Goal: Task Accomplishment & Management: Use online tool/utility

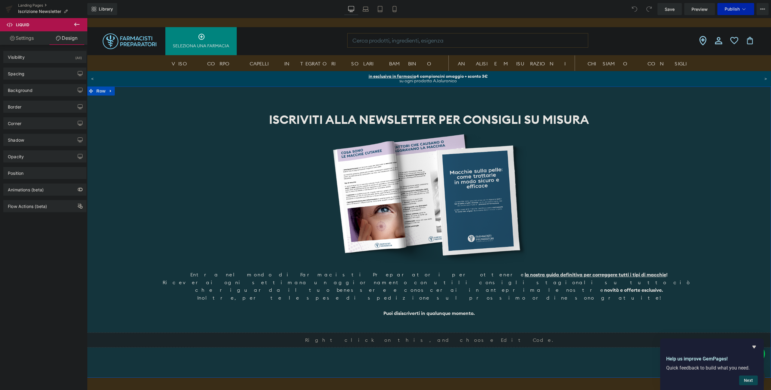
click at [436, 332] on div "Liquid" at bounding box center [429, 339] width 684 height 15
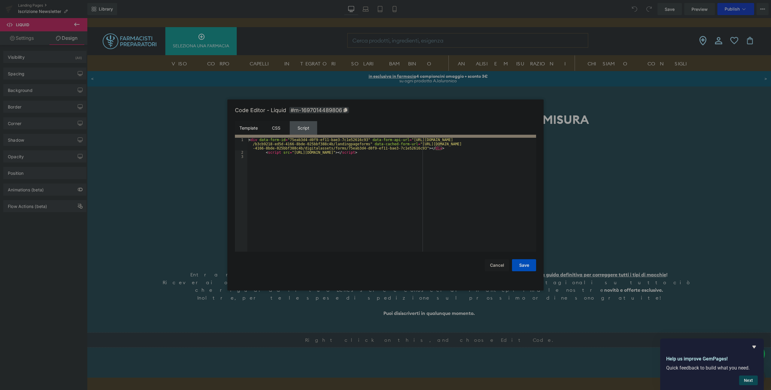
click at [281, 128] on div "CSS" at bounding box center [275, 128] width 27 height 14
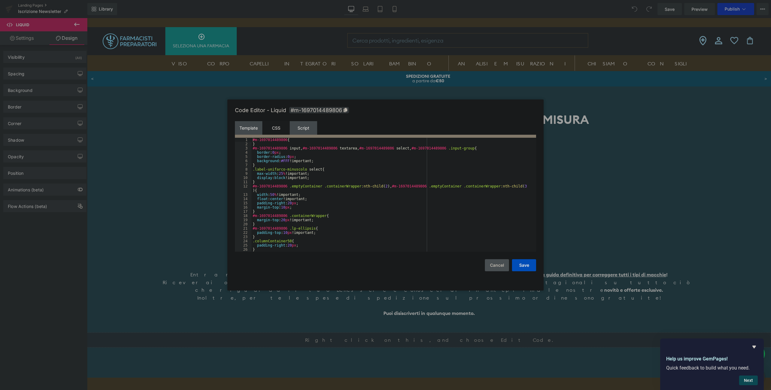
click at [494, 268] on button "Cancel" at bounding box center [497, 265] width 24 height 12
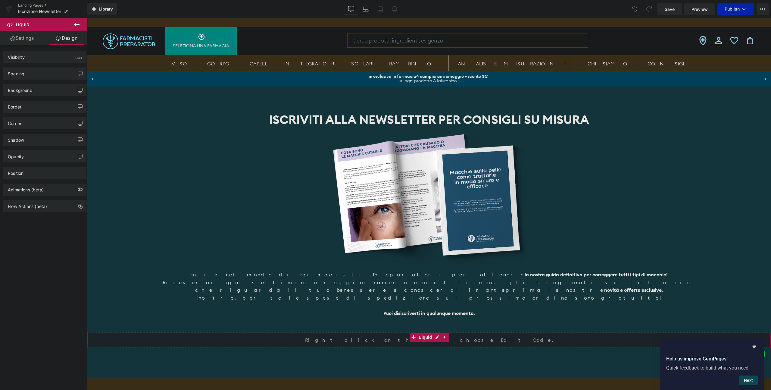
click at [12, 39] on icon at bounding box center [12, 38] width 5 height 5
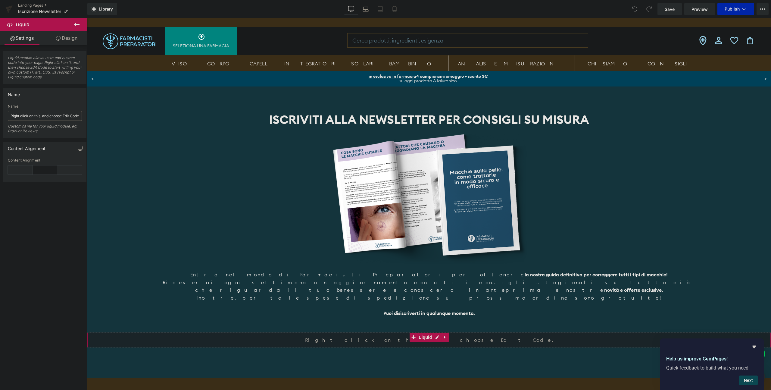
click at [68, 39] on link "Design" at bounding box center [67, 38] width 44 height 14
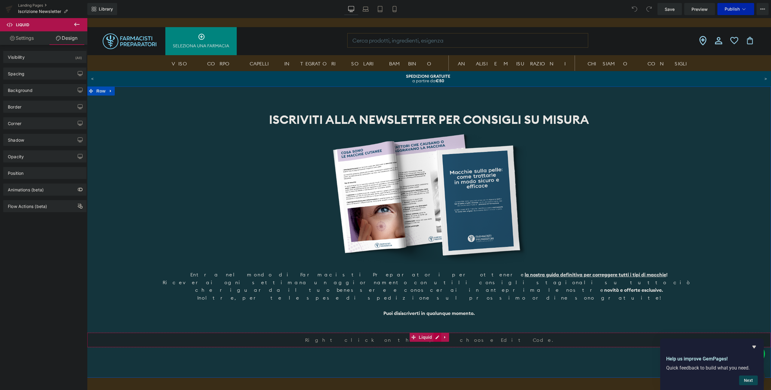
click at [435, 332] on div "Liquid" at bounding box center [429, 339] width 684 height 15
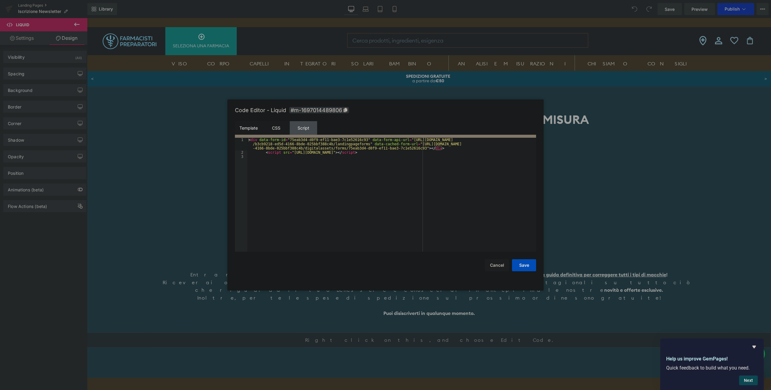
click at [279, 130] on div "CSS" at bounding box center [275, 128] width 27 height 14
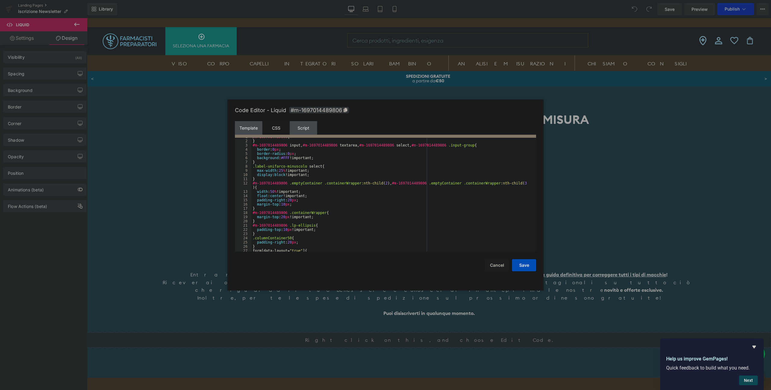
scroll to position [523, 0]
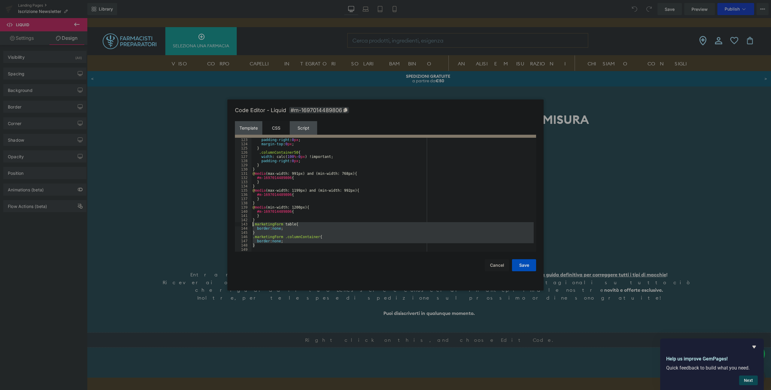
drag, startPoint x: 272, startPoint y: 245, endPoint x: 245, endPoint y: 226, distance: 33.1
click at [245, 226] on pre "123 124 125 126 127 128 129 130 131 132 133 134 135 136 137 138 139 140 141 142…" at bounding box center [385, 195] width 301 height 114
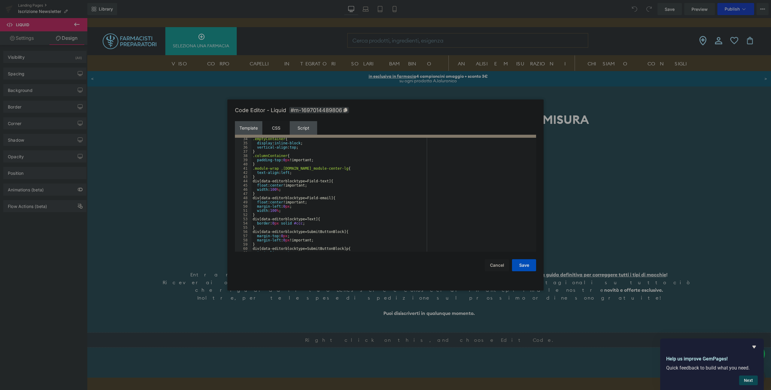
scroll to position [0, 0]
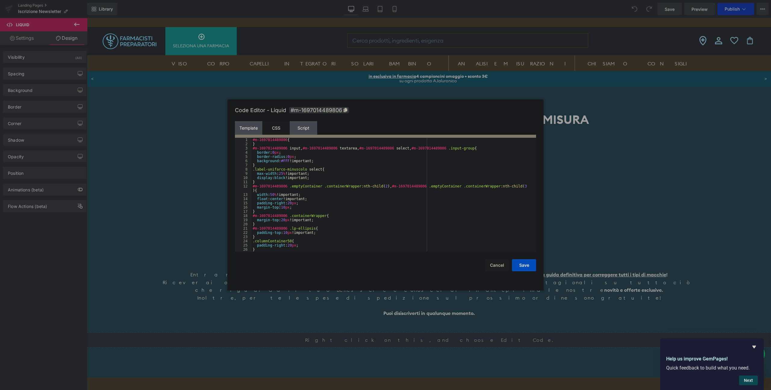
click at [343, 180] on div "#m-1697014489806 { } #m-1697014489806 input , #m-1697014489806 textarea , #m-16…" at bounding box center [392, 199] width 282 height 122
click at [373, 176] on div "#m-1697014489806 { } #m-1697014489806 input , #m-1697014489806 textarea , #m-16…" at bounding box center [392, 199] width 282 height 122
click at [424, 181] on div "#m-1697014489806 { } #m-1697014489806 input , #m-1697014489806 textarea , #m-16…" at bounding box center [392, 199] width 282 height 122
click at [396, 180] on div "#m-1697014489806 { } #m-1697014489806 input , #m-1697014489806 textarea , #m-16…" at bounding box center [392, 199] width 282 height 122
paste input "#m-1697014489806 ."
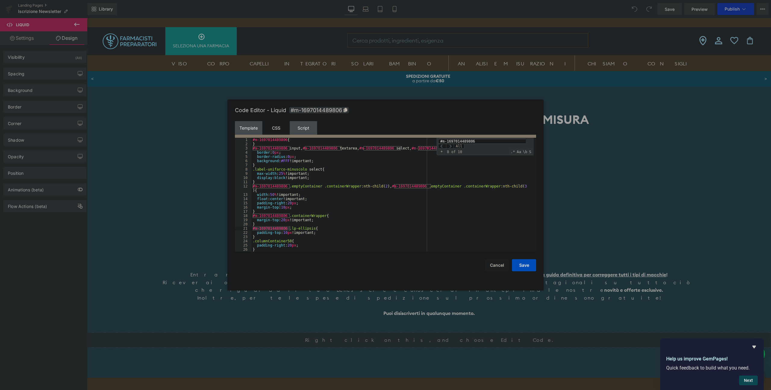
type input "#m-1697014489806"
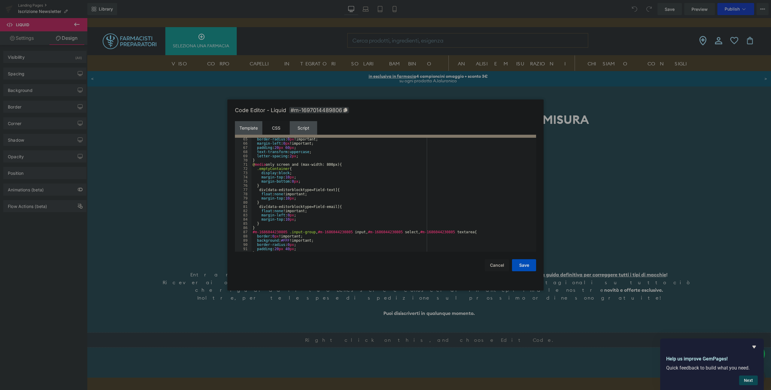
scroll to position [523, 0]
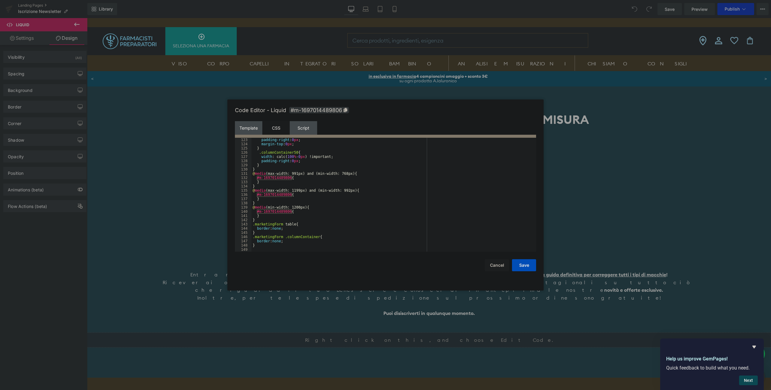
click at [293, 225] on div "padding-right : 0 px ; margin-top : 0 px ; } .columnContainer50 { width : calc(…" at bounding box center [392, 199] width 282 height 122
click at [316, 225] on div "padding-right : 0 px ; margin-top : 0 px ; } .columnContainer50 { width : calc(…" at bounding box center [392, 199] width 282 height 122
click at [516, 263] on button "Save" at bounding box center [524, 265] width 24 height 12
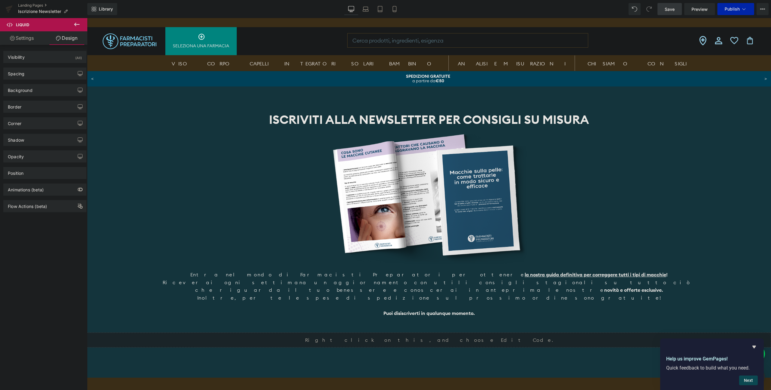
click at [668, 11] on span "Save" at bounding box center [670, 9] width 10 height 6
click at [752, 10] on button "Publish" at bounding box center [735, 9] width 37 height 12
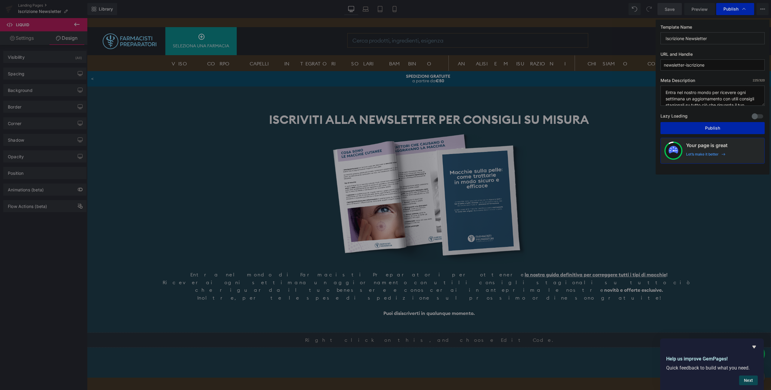
click at [752, 10] on div "Publish" at bounding box center [735, 9] width 38 height 12
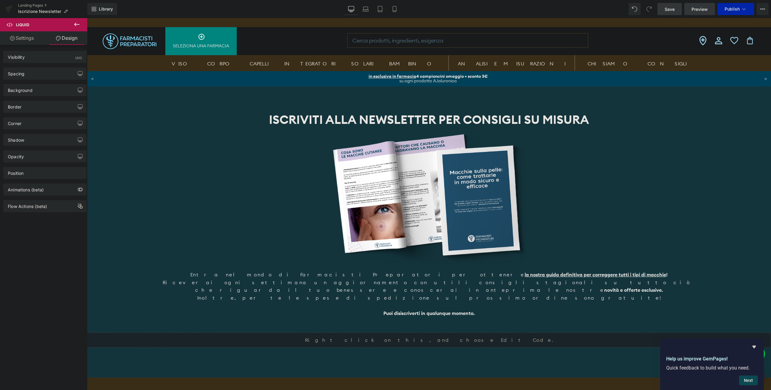
click at [709, 12] on link "Preview" at bounding box center [699, 9] width 31 height 12
click at [437, 332] on div "Liquid" at bounding box center [429, 339] width 684 height 15
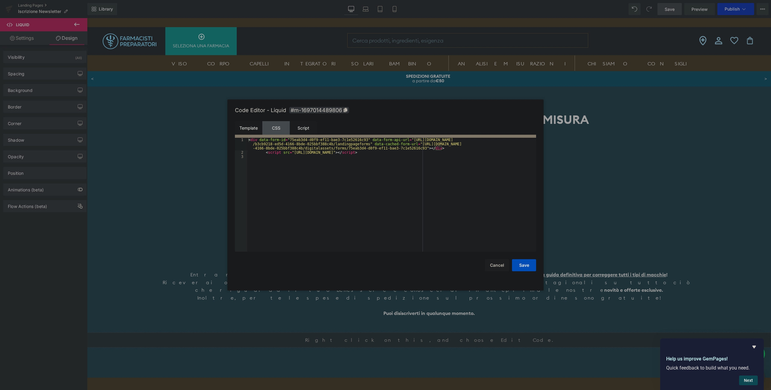
click at [316, 132] on div "Script" at bounding box center [303, 128] width 27 height 14
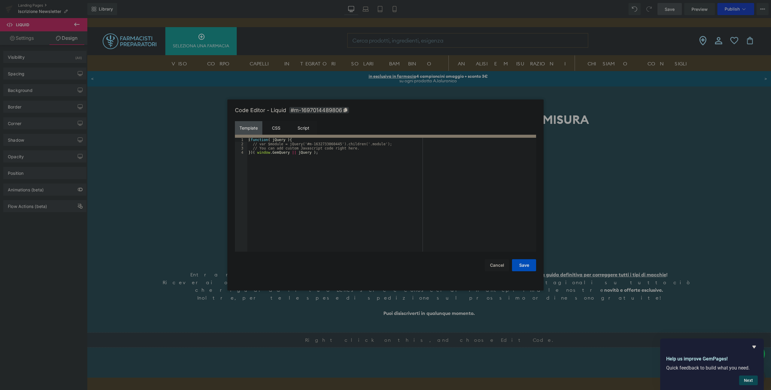
click at [277, 128] on div "CSS" at bounding box center [275, 128] width 27 height 14
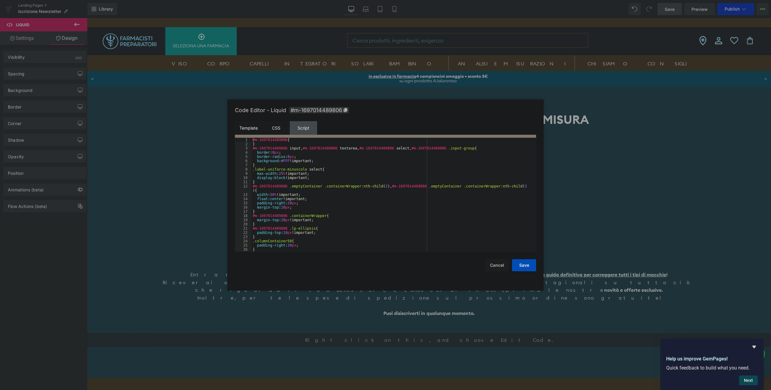
click at [246, 129] on div "Template" at bounding box center [248, 128] width 27 height 14
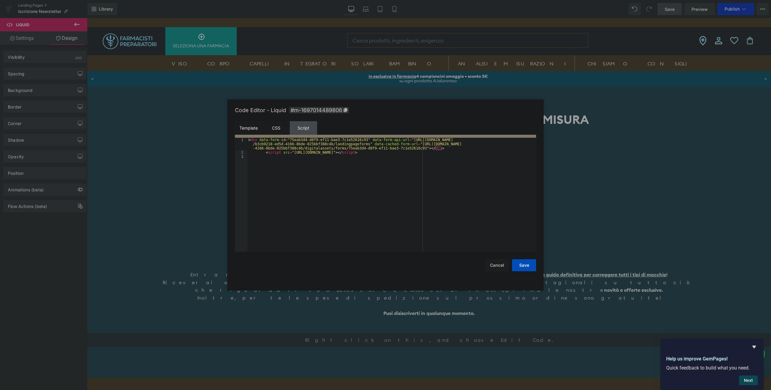
click at [265, 129] on div "CSS" at bounding box center [275, 128] width 27 height 14
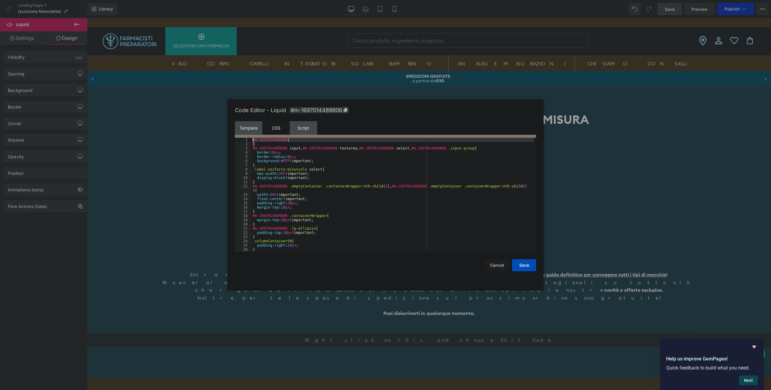
drag, startPoint x: 259, startPoint y: 144, endPoint x: 240, endPoint y: 139, distance: 19.8
click at [240, 139] on pre "1 2 3 4 5 6 7 8 9 10 11 12 13 14 15 16 17 18 19 20 21 22 23 24 25 26 27 #m-1697…" at bounding box center [385, 195] width 301 height 114
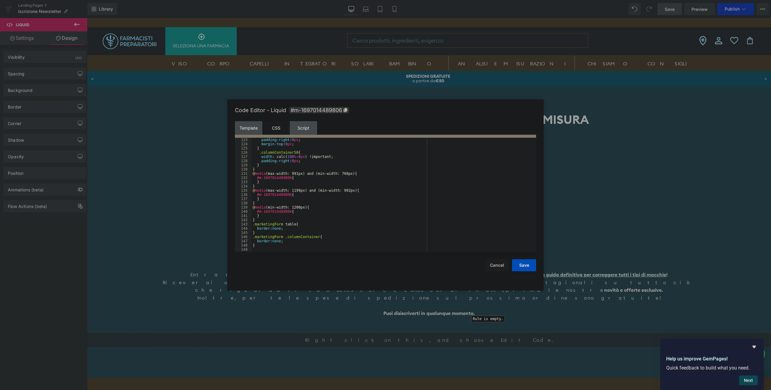
click at [239, 211] on div "140" at bounding box center [243, 211] width 17 height 4
click at [238, 212] on div "140" at bounding box center [243, 211] width 17 height 4
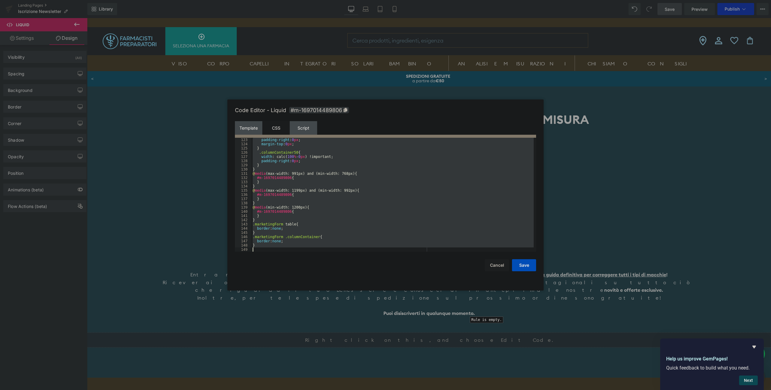
click at [238, 212] on div "140" at bounding box center [243, 211] width 17 height 4
click at [281, 217] on div "padding-right : 0 px ; margin-top : 0 px ; } .columnContainer50 { width : calc(…" at bounding box center [392, 199] width 282 height 122
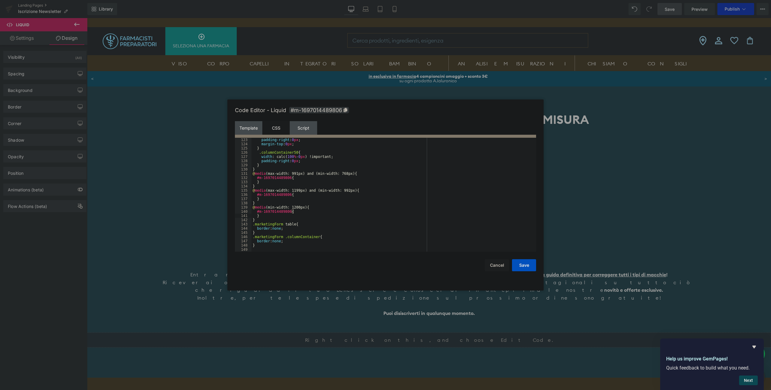
click at [525, 266] on button "Save" at bounding box center [524, 265] width 24 height 12
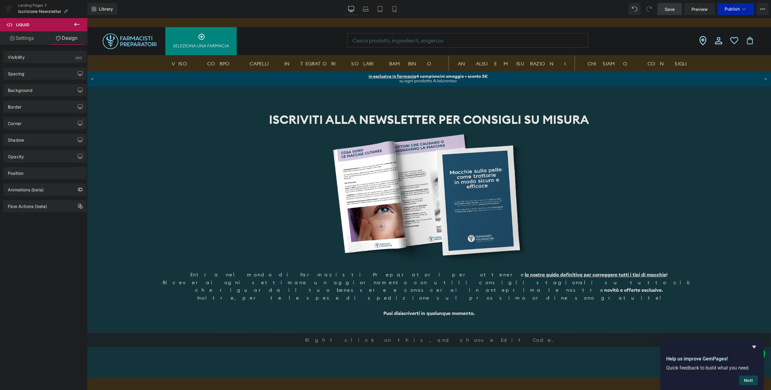
click at [673, 13] on link "Save" at bounding box center [669, 9] width 24 height 12
click at [437, 296] on icon at bounding box center [438, 297] width 3 height 4
click at [677, 217] on div at bounding box center [429, 198] width 684 height 132
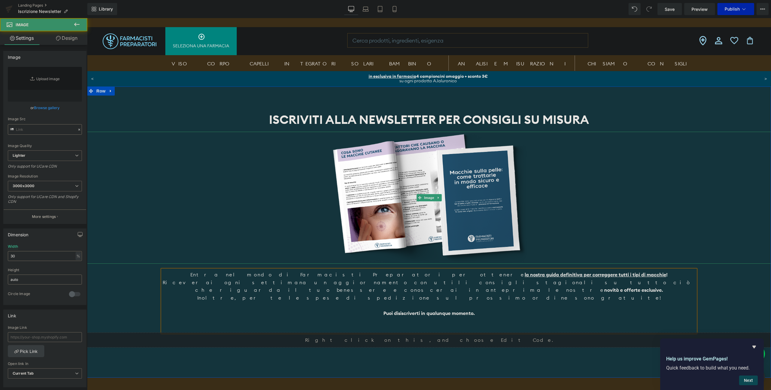
type input "[URL][DOMAIN_NAME]"
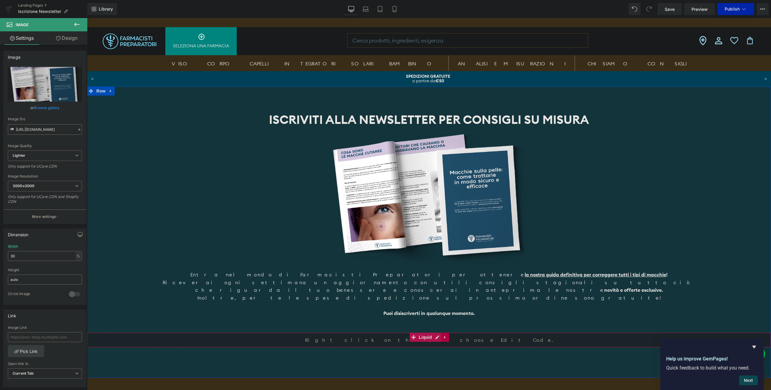
click at [443, 335] on icon at bounding box center [445, 337] width 4 height 5
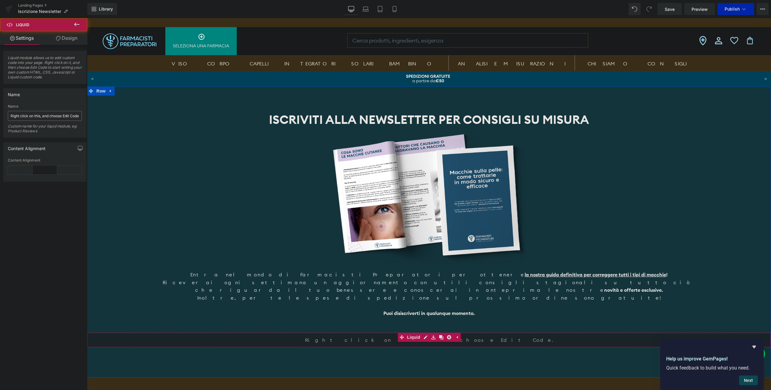
click at [489, 332] on div "Liquid" at bounding box center [429, 339] width 684 height 15
click at [457, 335] on icon at bounding box center [457, 337] width 4 height 5
click at [434, 332] on div "Liquid" at bounding box center [429, 339] width 684 height 15
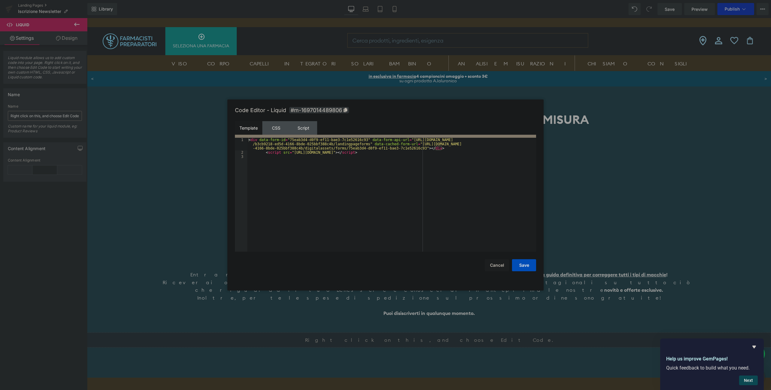
click at [512, 325] on div at bounding box center [385, 195] width 771 height 390
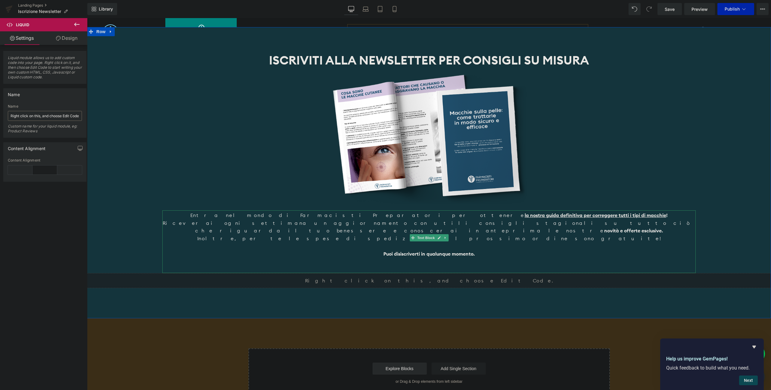
scroll to position [63, 0]
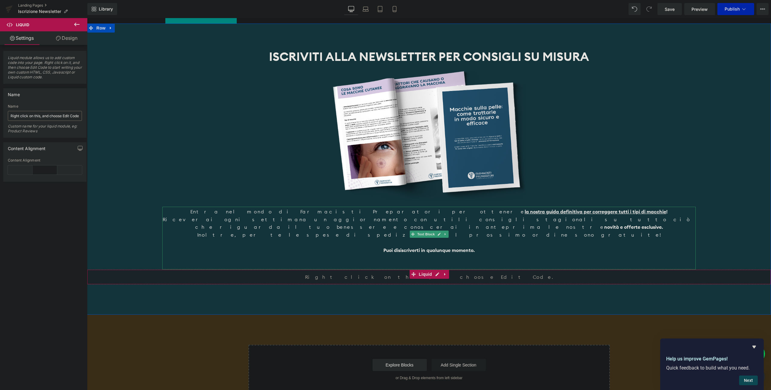
click at [437, 269] on div "Liquid" at bounding box center [429, 276] width 684 height 15
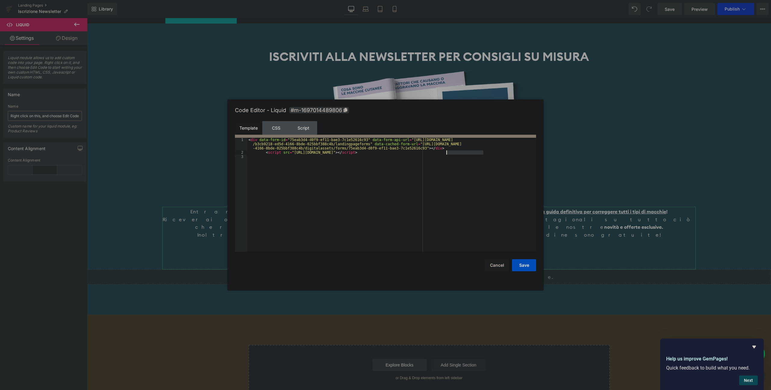
drag, startPoint x: 483, startPoint y: 153, endPoint x: 446, endPoint y: 152, distance: 37.0
click at [446, 152] on div "< div data-form-id = "75eab3d4-d0f9-ef11-bae3-7c1e52616c93" data-form-api-url =…" at bounding box center [391, 203] width 289 height 131
click at [278, 131] on div "CSS" at bounding box center [275, 128] width 27 height 14
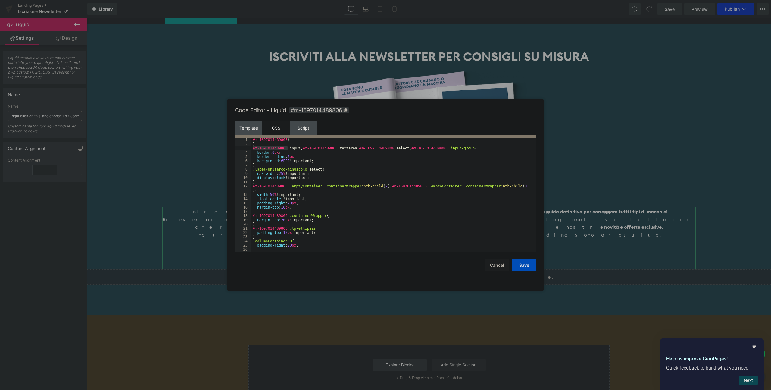
drag, startPoint x: 284, startPoint y: 147, endPoint x: 228, endPoint y: 146, distance: 56.0
click at [228, 146] on div "Code Editor - Liquid #m-1697014489806 Template CSS Script Data 1 2 3 < div data…" at bounding box center [385, 194] width 316 height 191
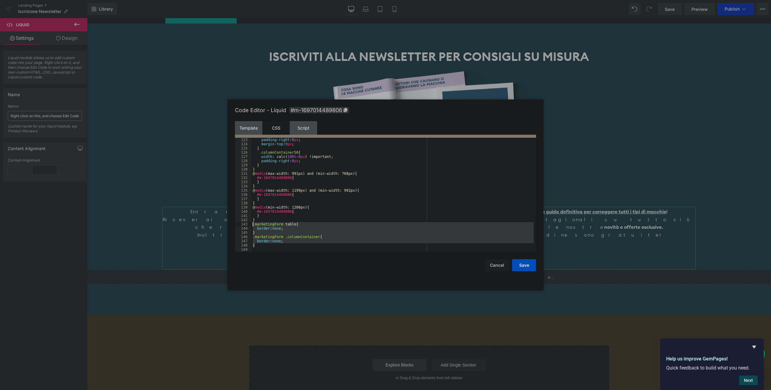
drag, startPoint x: 264, startPoint y: 245, endPoint x: 366, endPoint y: 229, distance: 103.9
click at [249, 224] on pre "123 124 125 126 127 128 129 130 131 132 133 134 135 136 137 138 139 140 141 142…" at bounding box center [385, 195] width 301 height 114
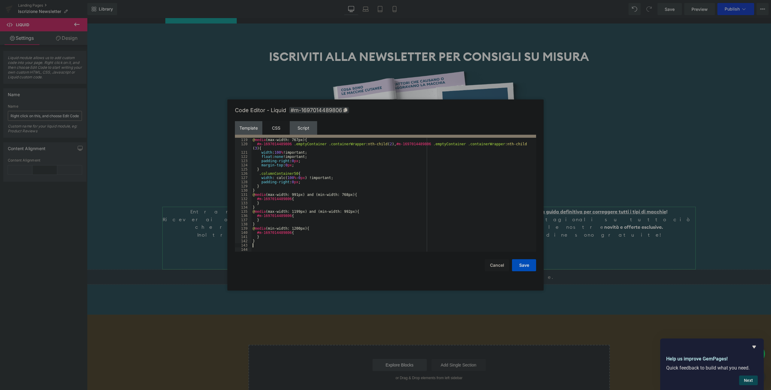
scroll to position [497, 0]
click at [529, 268] on button "Save" at bounding box center [524, 265] width 24 height 12
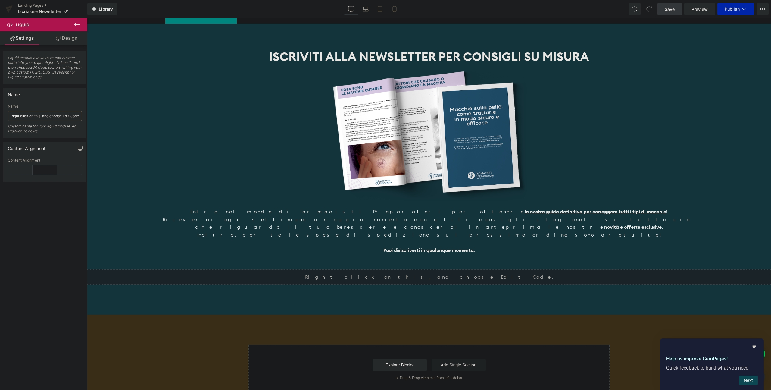
click at [680, 8] on link "Save" at bounding box center [669, 9] width 24 height 12
click at [64, 38] on link "Design" at bounding box center [67, 38] width 44 height 14
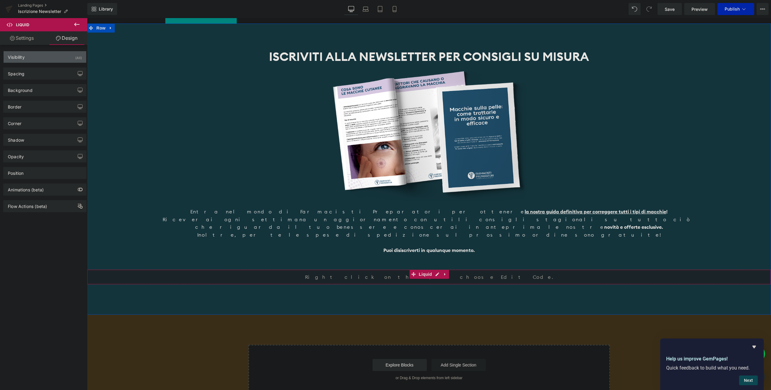
click at [33, 58] on div "Visibility (All)" at bounding box center [45, 56] width 82 height 11
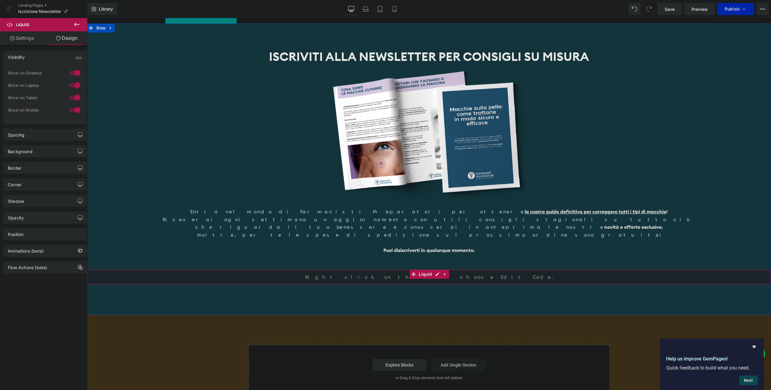
click at [36, 58] on div "Visibility (All)" at bounding box center [45, 56] width 82 height 11
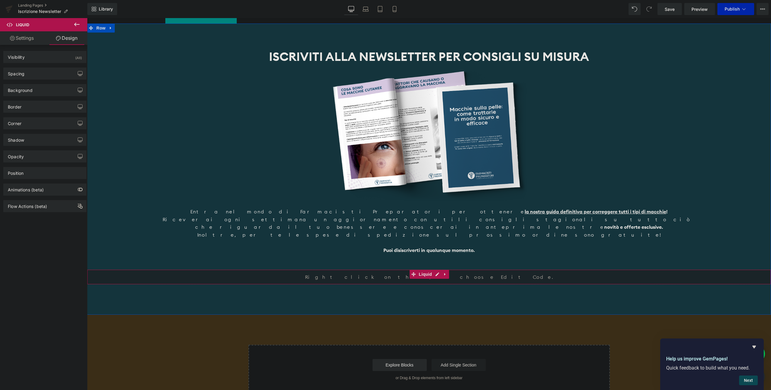
click at [30, 36] on link "Settings" at bounding box center [22, 38] width 44 height 14
